Goal: Task Accomplishment & Management: Complete application form

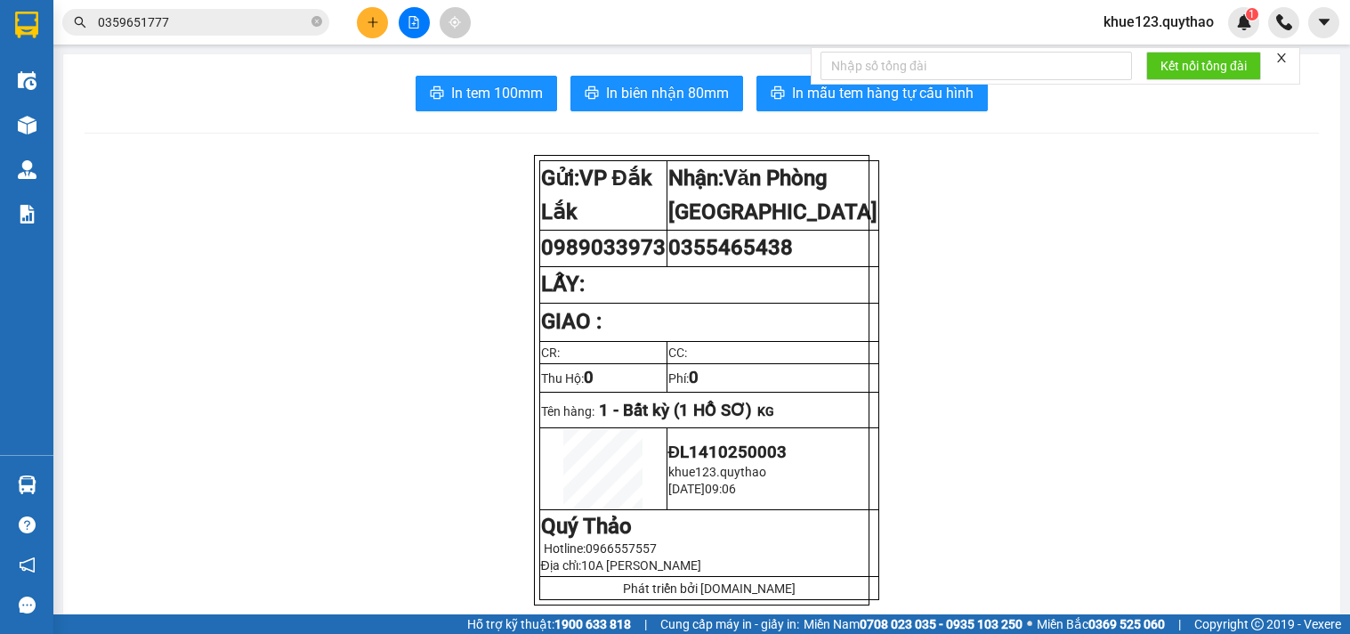
click at [1185, 47] on div "Kết nối tổng đài" at bounding box center [1055, 65] width 489 height 37
click at [1177, 38] on div "Kết quả tìm kiếm ( 8 ) Bộ lọc Mã ĐH Trạng thái Món hàng Thu hộ Tổng cước Chưa c…" at bounding box center [675, 22] width 1350 height 44
click at [1171, 24] on span "khue123.quythao" at bounding box center [1158, 22] width 139 height 22
click at [1182, 57] on span "Đăng xuất" at bounding box center [1167, 55] width 101 height 20
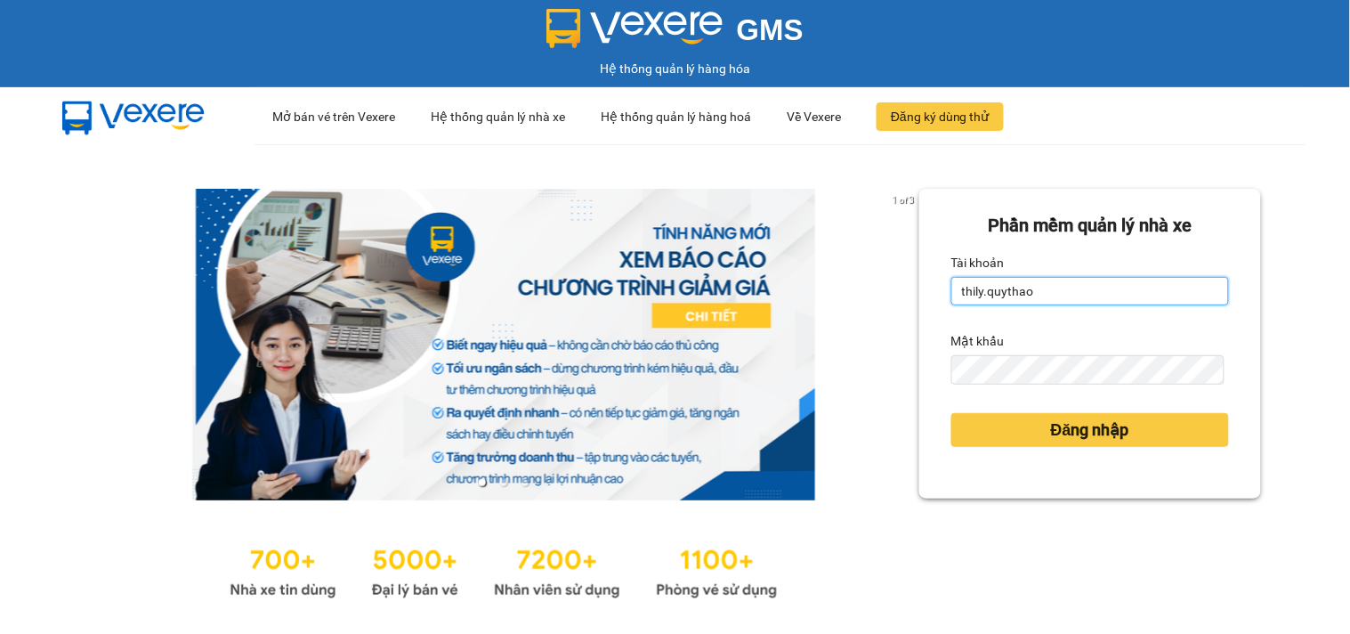
click at [1020, 283] on input "thily.quythao" at bounding box center [1090, 291] width 278 height 28
type input "meo.quythao"
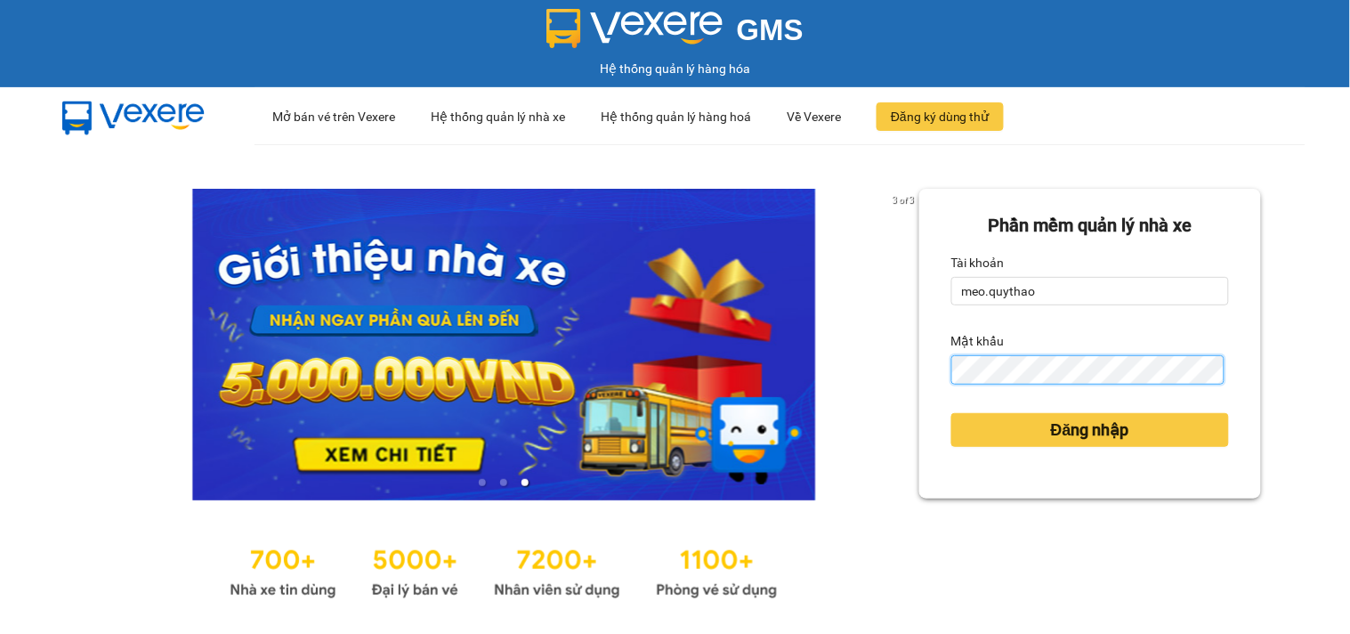
click at [951, 413] on button "Đăng nhập" at bounding box center [1090, 430] width 278 height 34
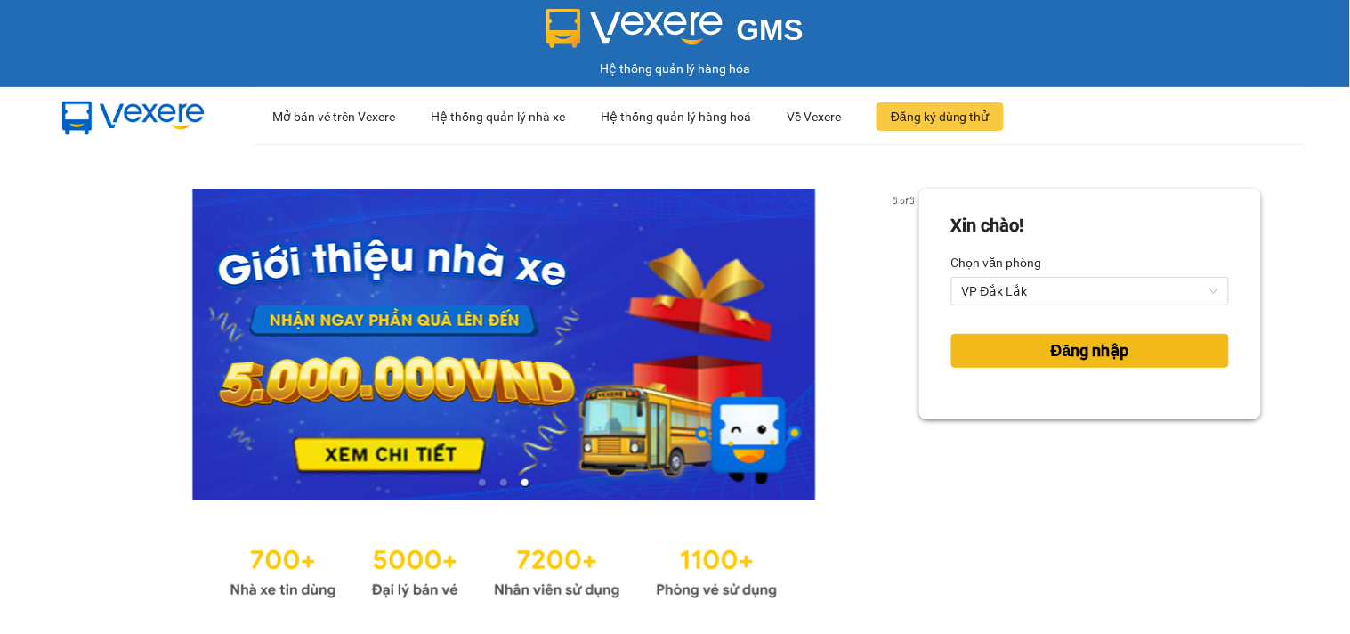
click at [1166, 343] on button "Đăng nhập" at bounding box center [1090, 351] width 278 height 34
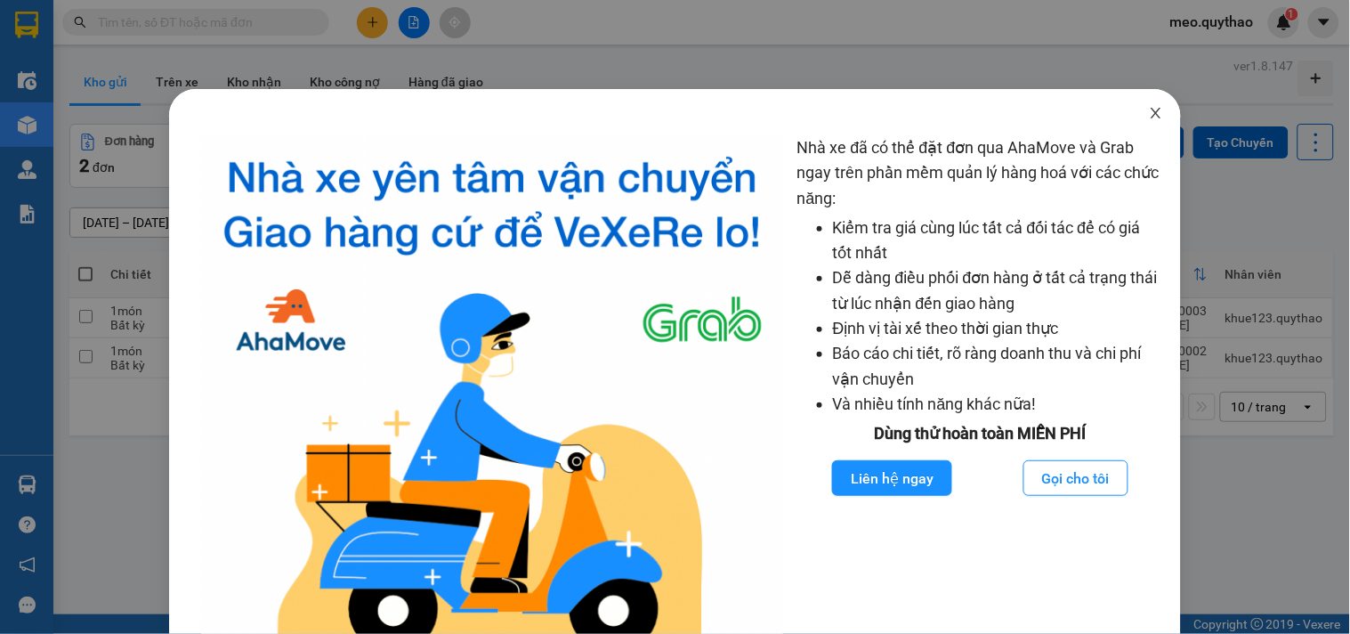
click at [1135, 111] on span "Close" at bounding box center [1156, 114] width 50 height 50
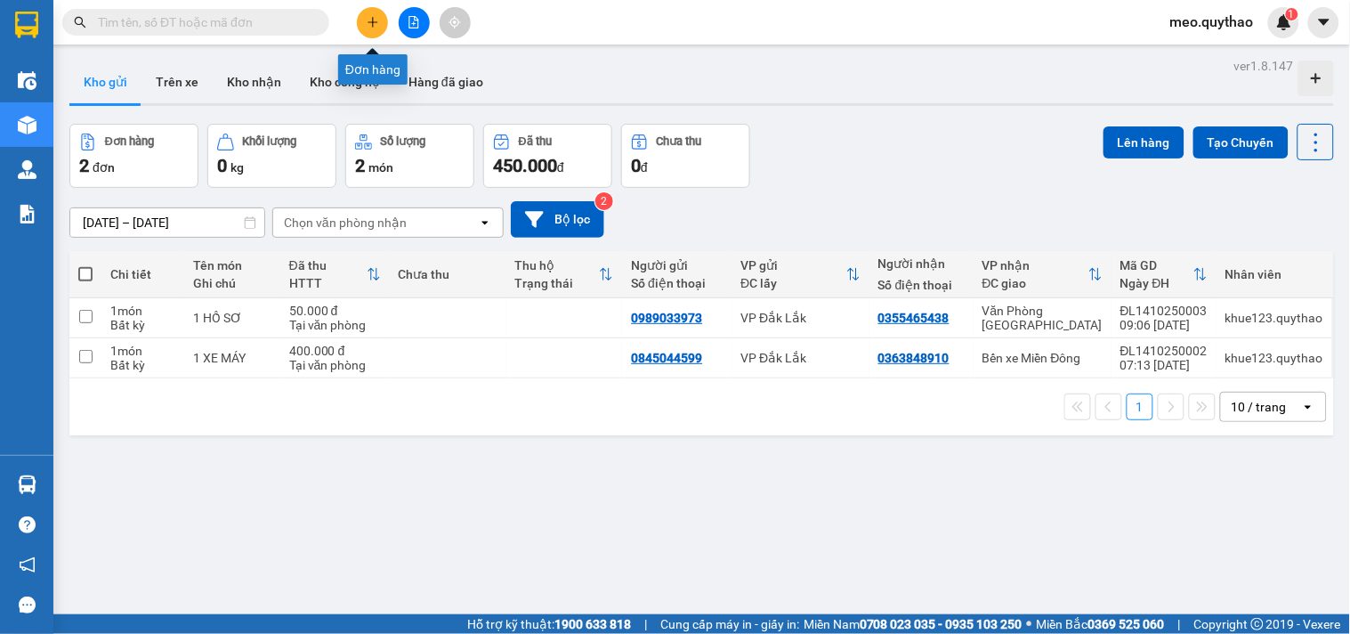
click at [376, 12] on button at bounding box center [372, 22] width 31 height 31
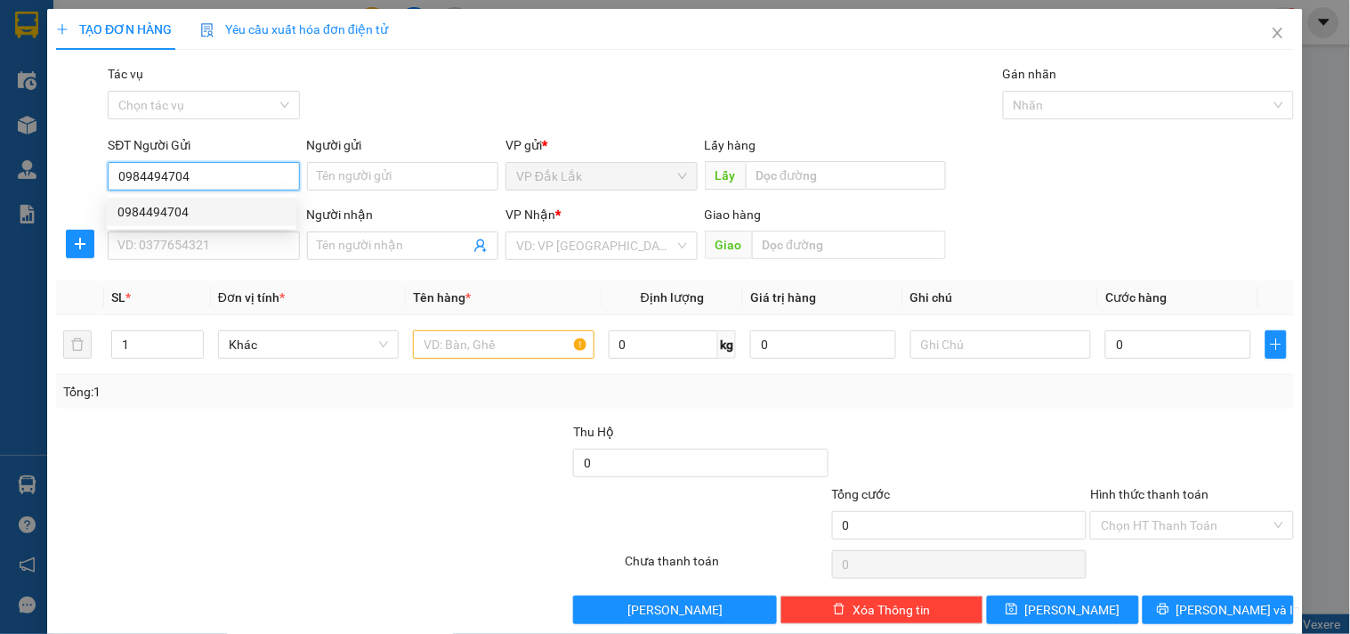
type input "0984494704"
click at [259, 230] on div "SĐT Người Nhận *" at bounding box center [203, 218] width 191 height 27
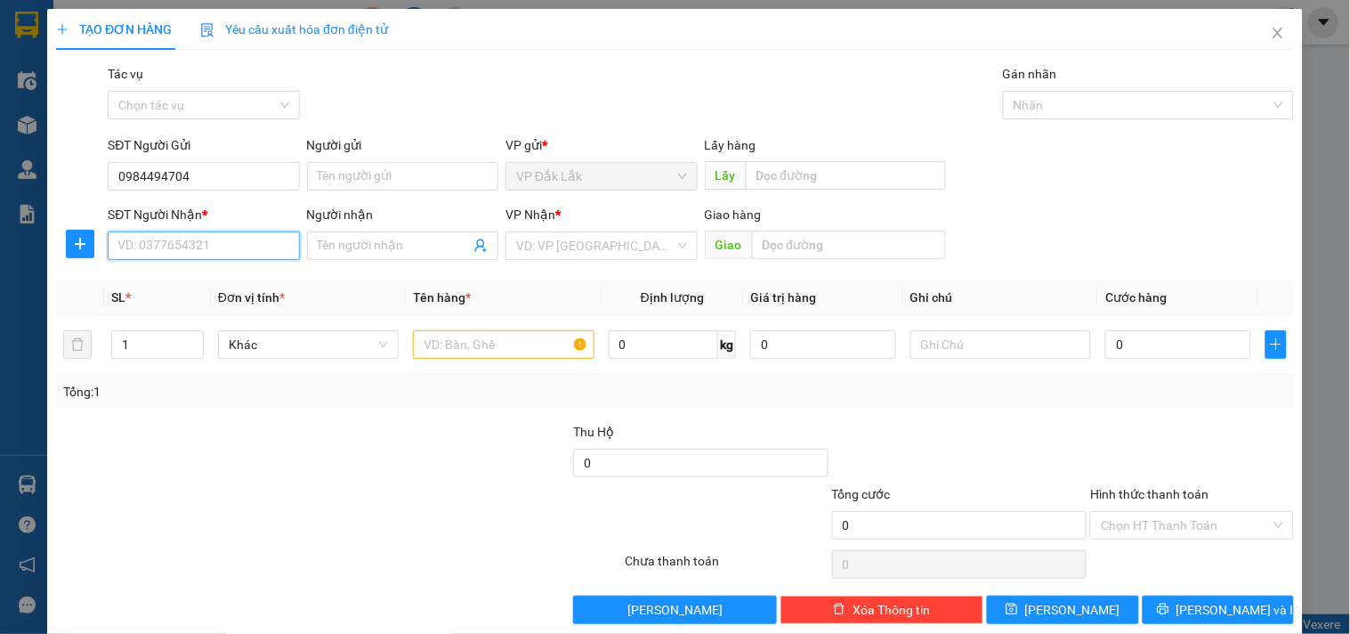
click at [274, 245] on input "SĐT Người Nhận *" at bounding box center [203, 245] width 191 height 28
click at [202, 279] on div "0332762632" at bounding box center [201, 281] width 168 height 20
type input "0332762632"
type input "BX LONG AN"
type input "0332762632"
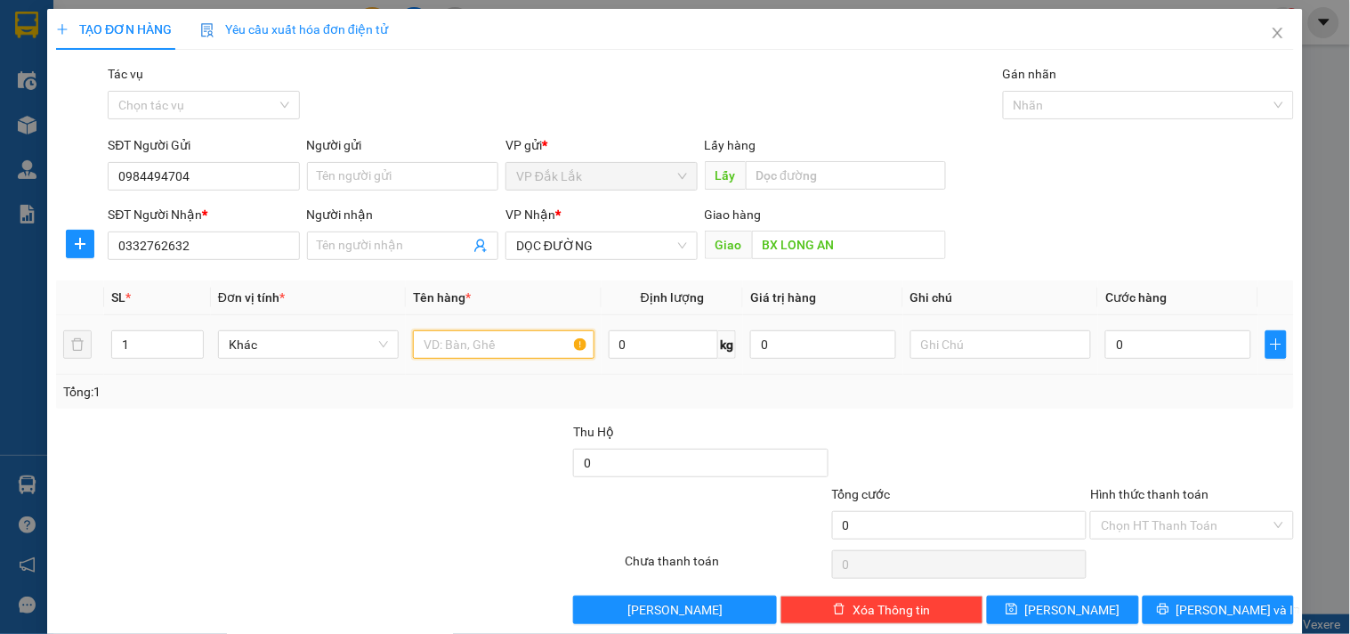
click at [469, 352] on input "text" at bounding box center [503, 344] width 181 height 28
type input "1 THÙNG GIẤY"
click at [1166, 351] on input "0" at bounding box center [1178, 344] width 146 height 28
type input "5"
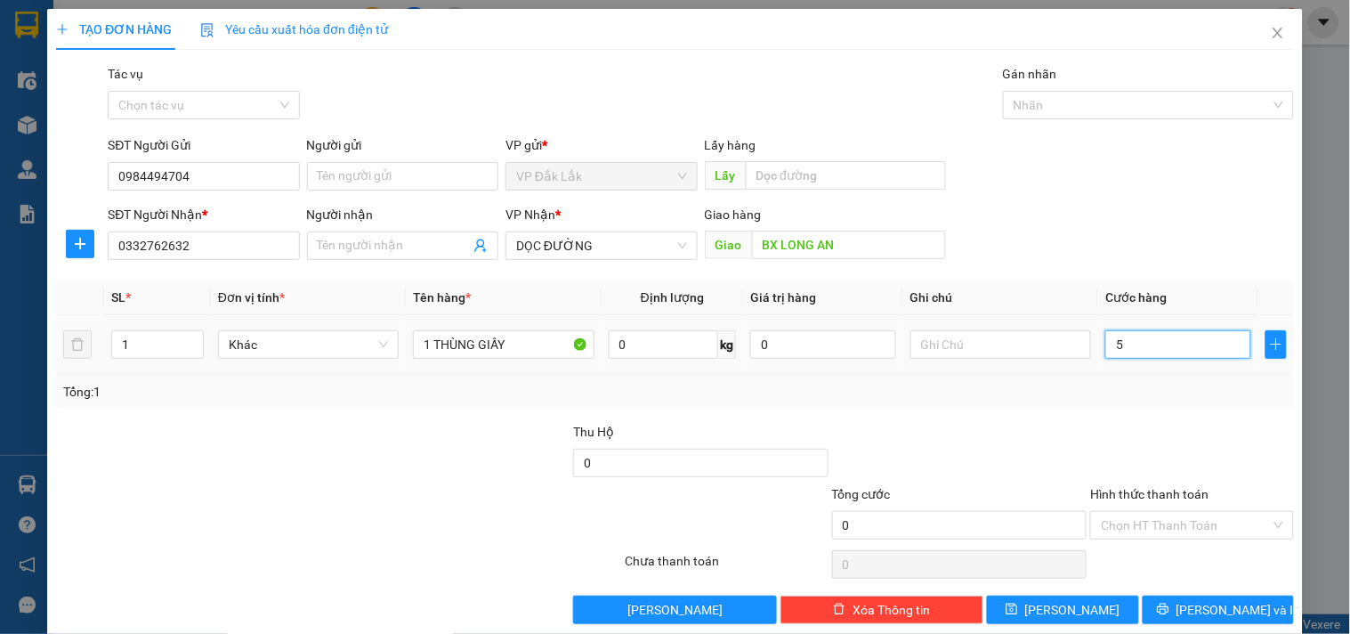
type input "5"
type input "50"
type input "500"
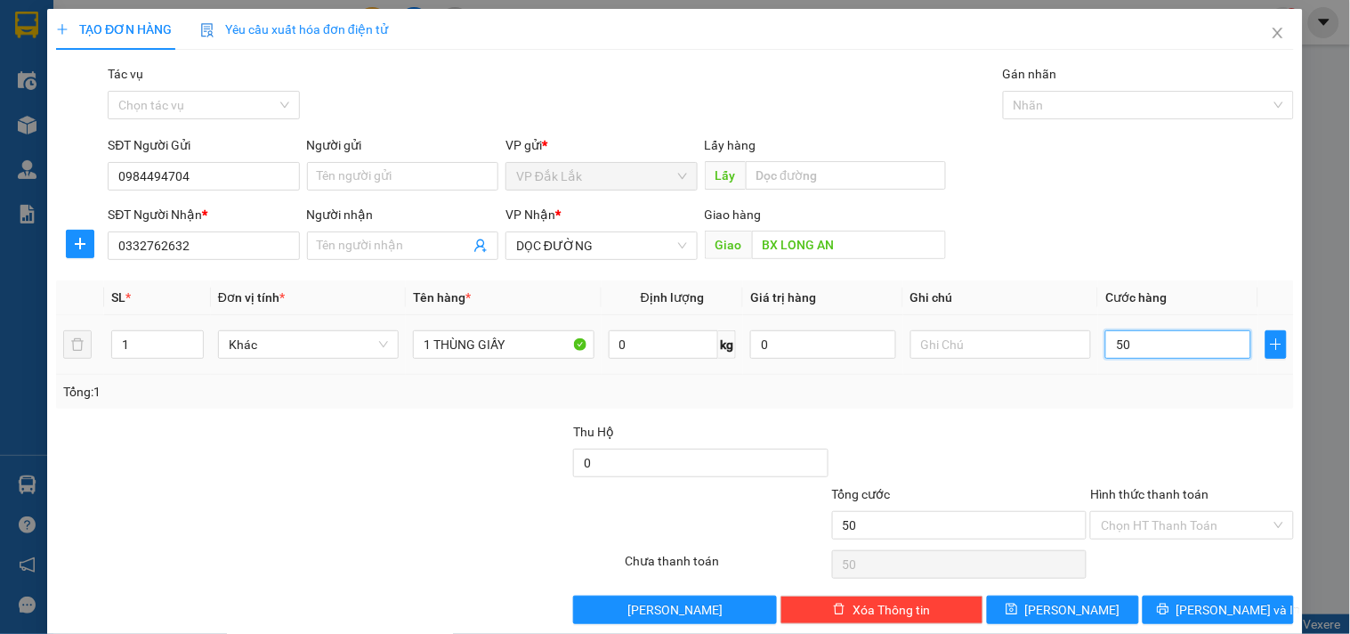
type input "500"
type input "5.000"
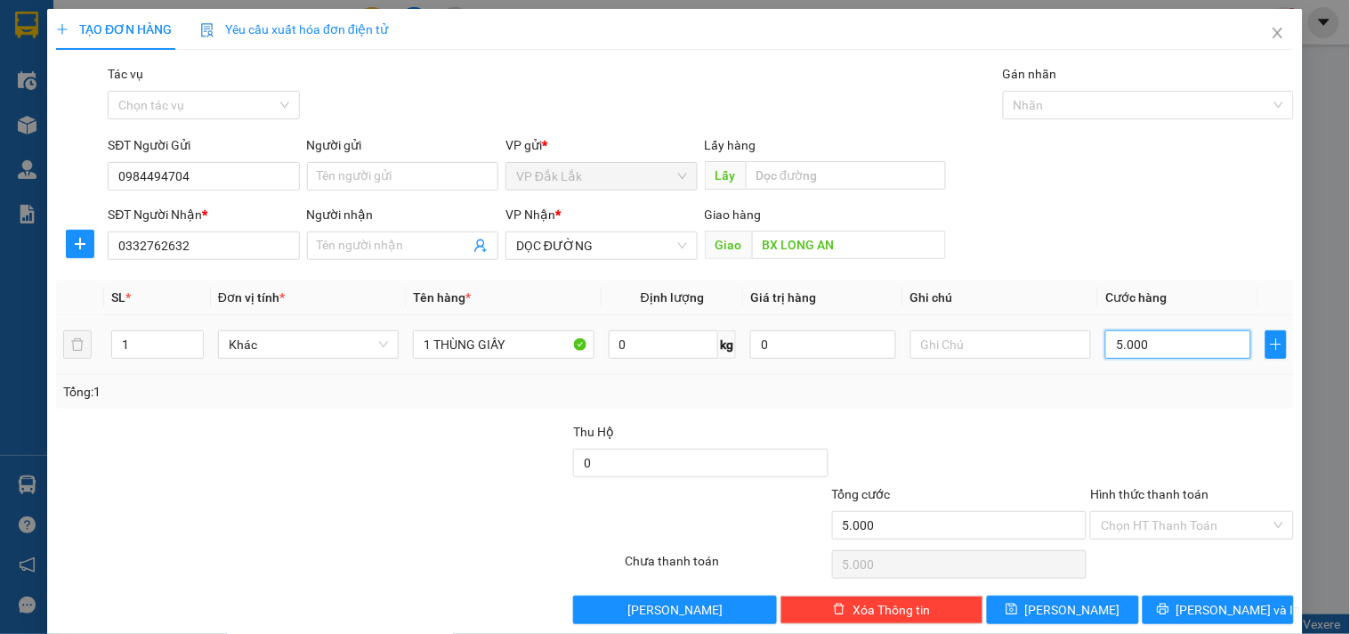
type input "50.000"
click at [1196, 529] on input "Hình thức thanh toán" at bounding box center [1185, 525] width 169 height 27
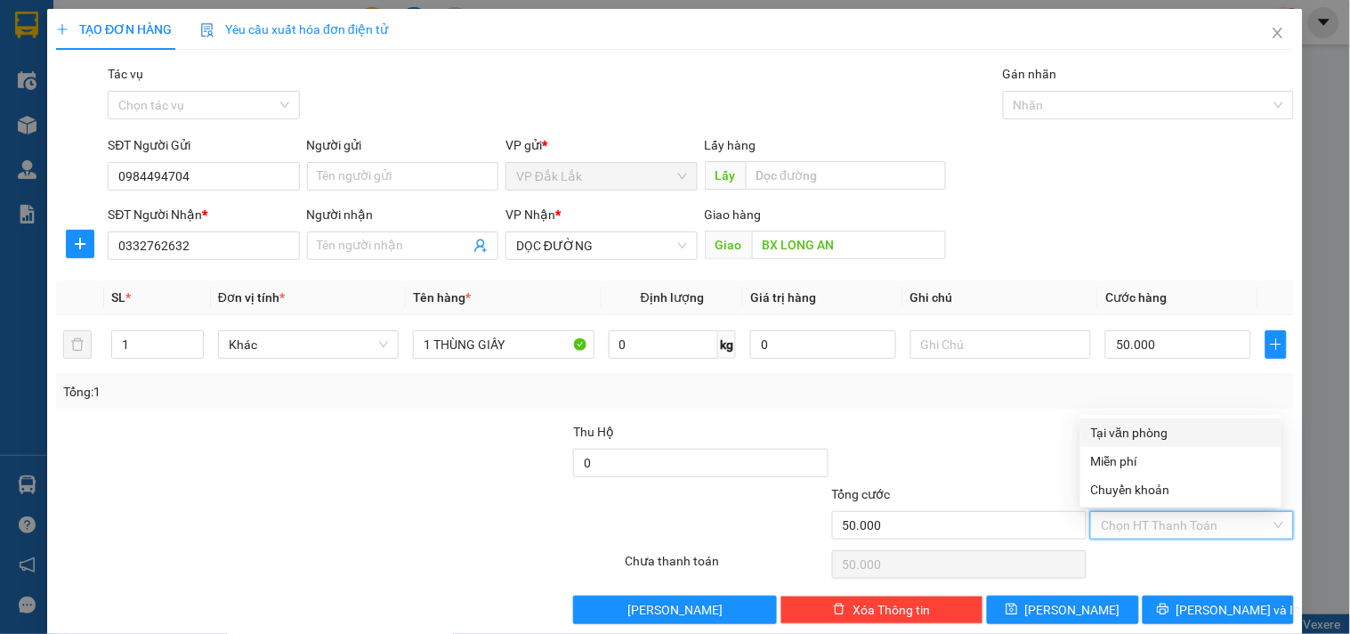
click at [1176, 427] on div "Tại văn phòng" at bounding box center [1181, 433] width 180 height 20
type input "0"
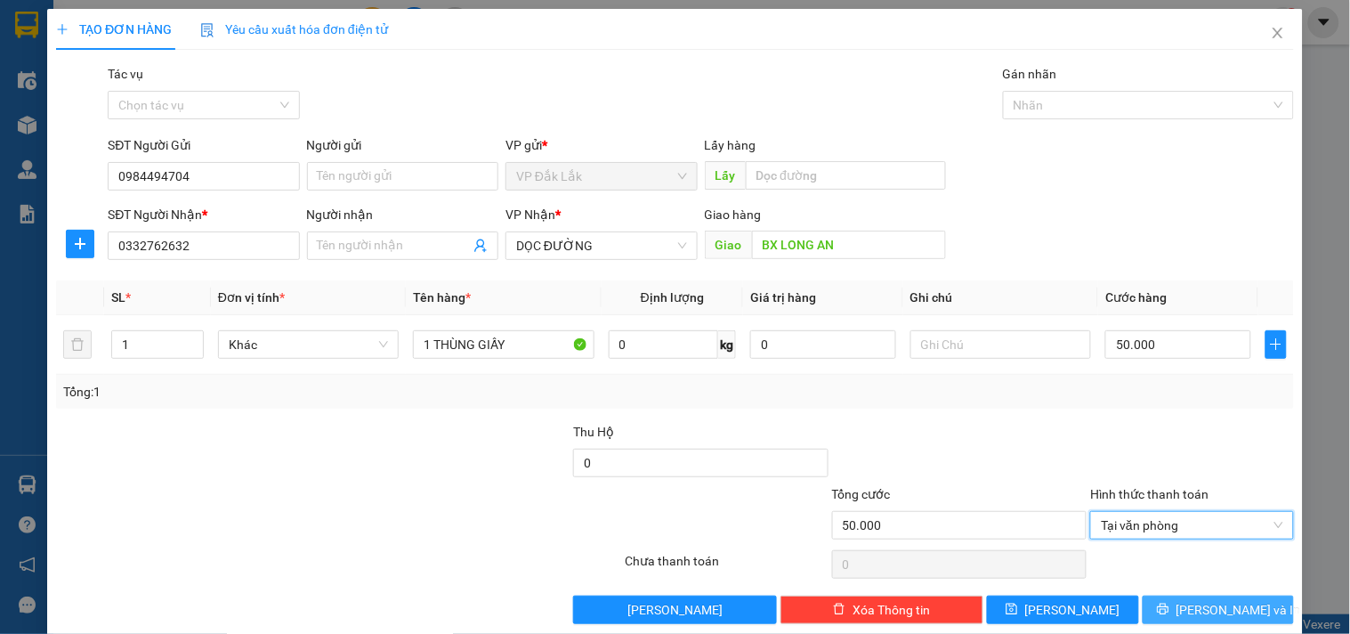
click at [1214, 611] on span "Lưu và In" at bounding box center [1238, 610] width 125 height 20
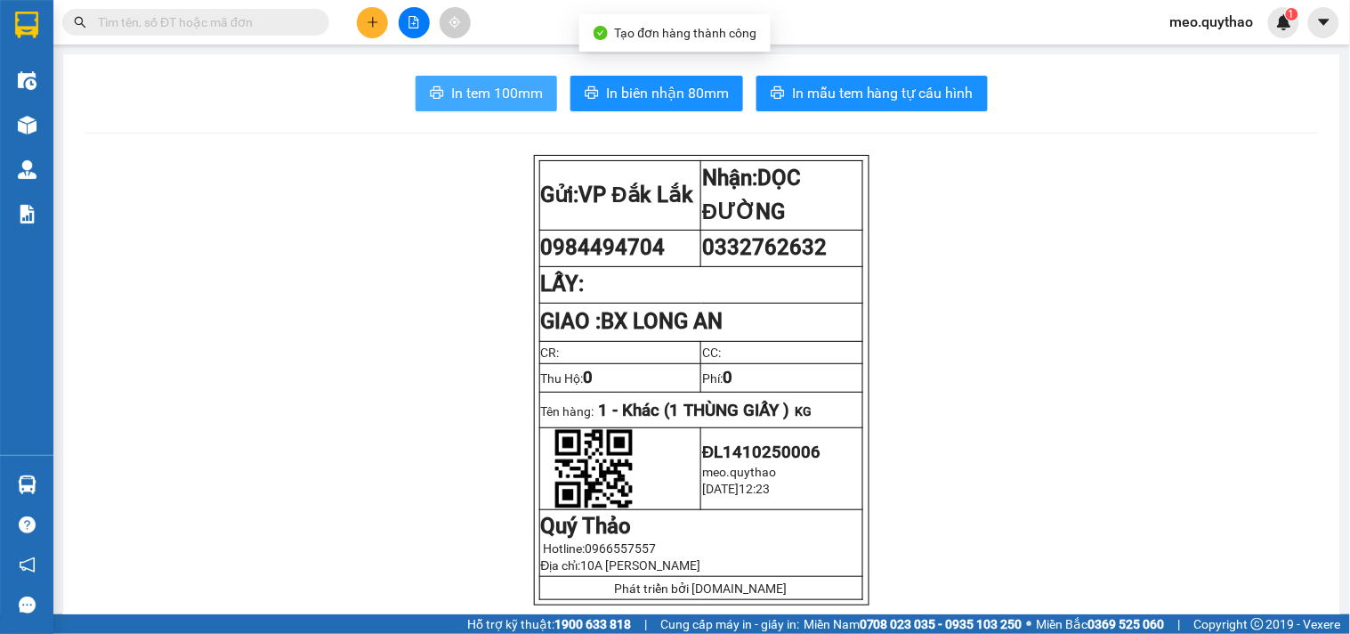
click at [497, 85] on span "In tem 100mm" at bounding box center [497, 93] width 92 height 22
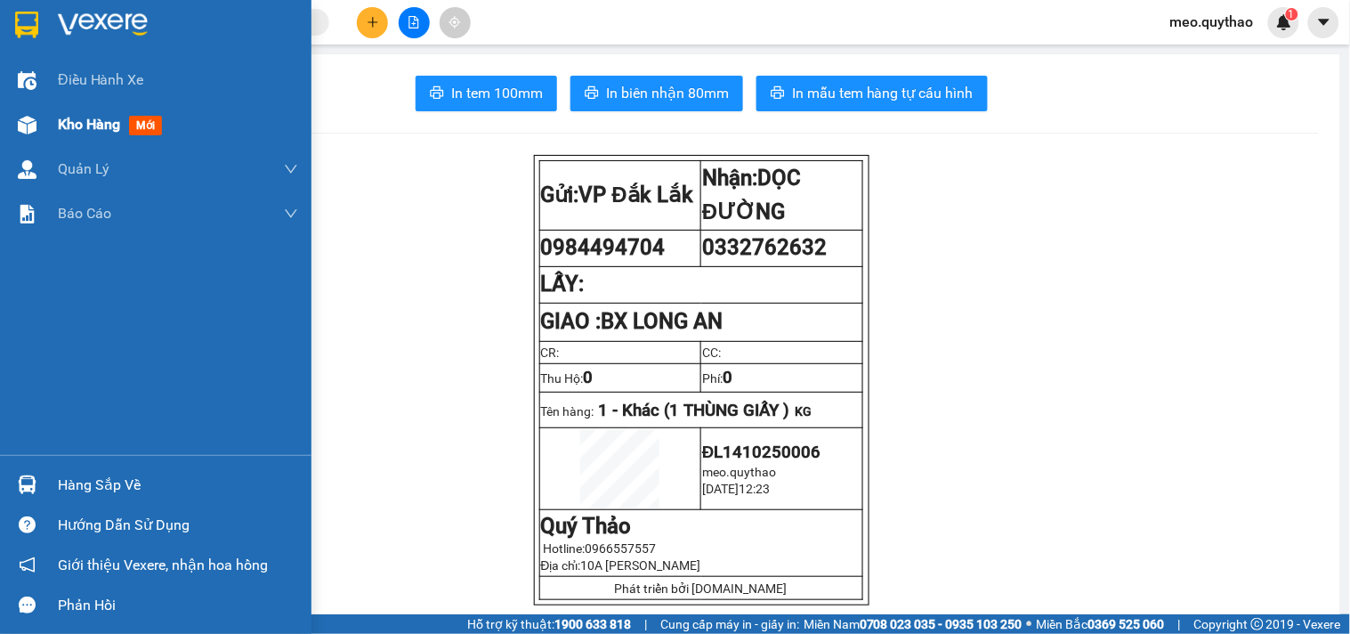
click at [136, 111] on div "Kho hàng mới" at bounding box center [178, 124] width 240 height 44
